Goal: Find specific fact: Find specific fact

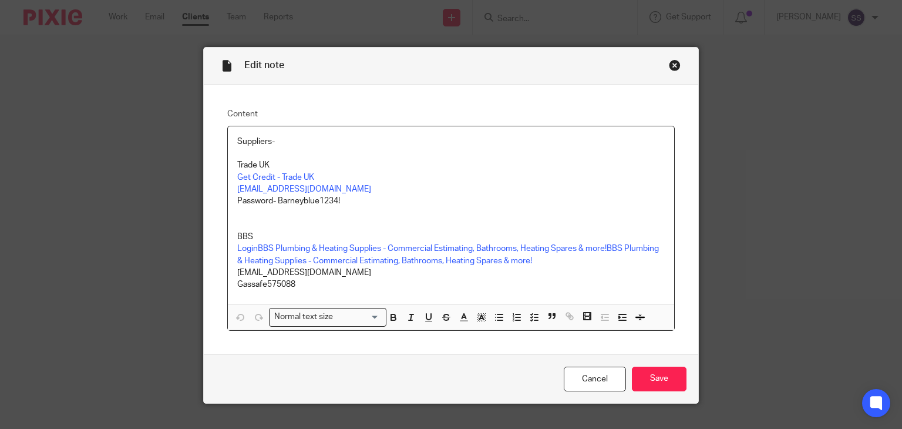
click at [381, 152] on p at bounding box center [451, 153] width 428 height 12
drag, startPoint x: 278, startPoint y: 176, endPoint x: 495, endPoint y: 182, distance: 217.4
click at [495, 182] on p "Get Credit - Trade UK" at bounding box center [451, 178] width 428 height 12
drag, startPoint x: 321, startPoint y: 177, endPoint x: 118, endPoint y: 183, distance: 204.0
click at [118, 183] on div "Edit note Content Suppliers- Trade UK Get Credit - Trade [GEOGRAPHIC_DATA] [EMA…" at bounding box center [451, 214] width 902 height 429
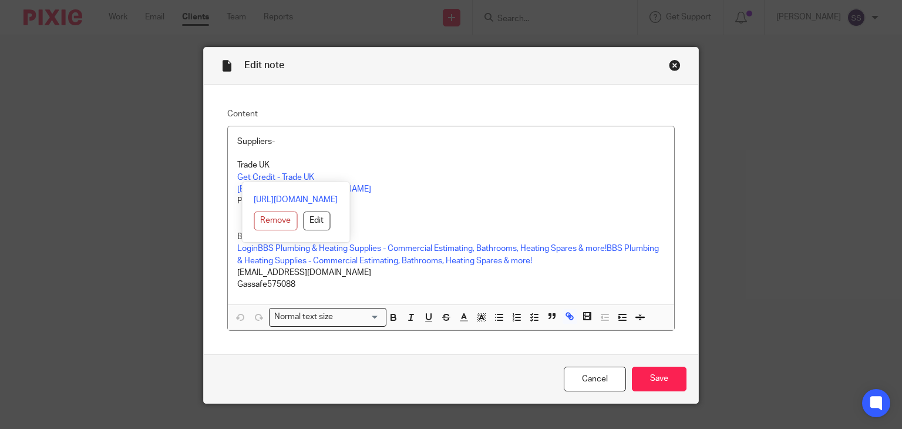
drag, startPoint x: 439, startPoint y: 192, endPoint x: 431, endPoint y: 189, distance: 8.4
click at [437, 190] on p "[EMAIL_ADDRESS][DOMAIN_NAME]" at bounding box center [451, 189] width 428 height 12
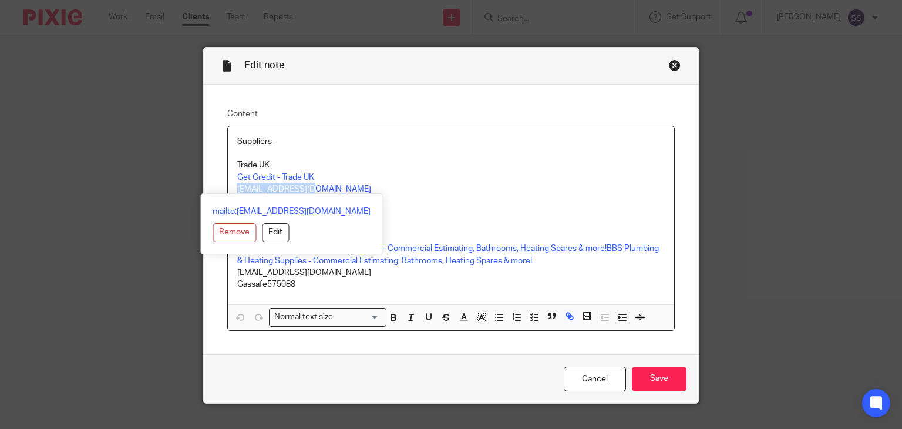
drag, startPoint x: 317, startPoint y: 190, endPoint x: 217, endPoint y: 190, distance: 100.5
click at [217, 190] on div "Content Suppliers- Trade UK Get Credit - Trade [GEOGRAPHIC_DATA] [EMAIL_ADDRESS…" at bounding box center [451, 220] width 495 height 270
copy link "[EMAIL_ADDRESS][DOMAIN_NAME]"
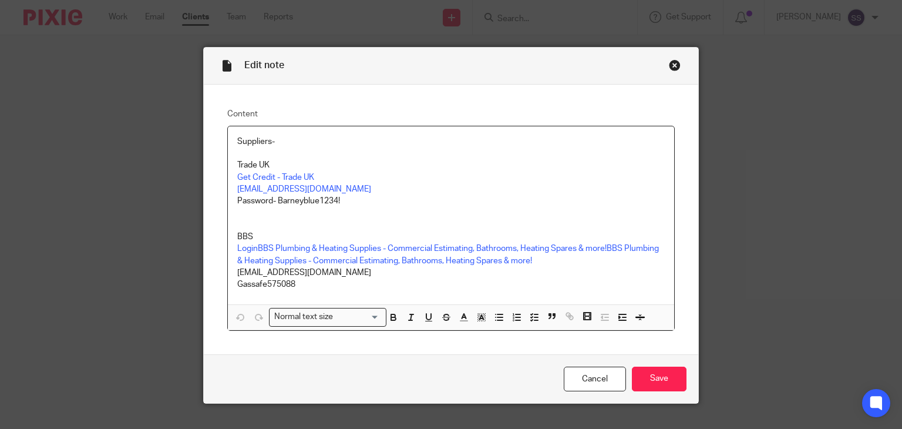
drag, startPoint x: 399, startPoint y: 199, endPoint x: 353, endPoint y: 208, distance: 47.2
click at [392, 202] on p "Password- Barneyblue1234!" at bounding box center [451, 201] width 428 height 12
drag, startPoint x: 318, startPoint y: 202, endPoint x: 274, endPoint y: 202, distance: 44.1
click at [274, 202] on p "Password- Barneyblue1234!" at bounding box center [451, 201] width 428 height 12
copy p "Barneyblue1234!"
